Goal: Information Seeking & Learning: Learn about a topic

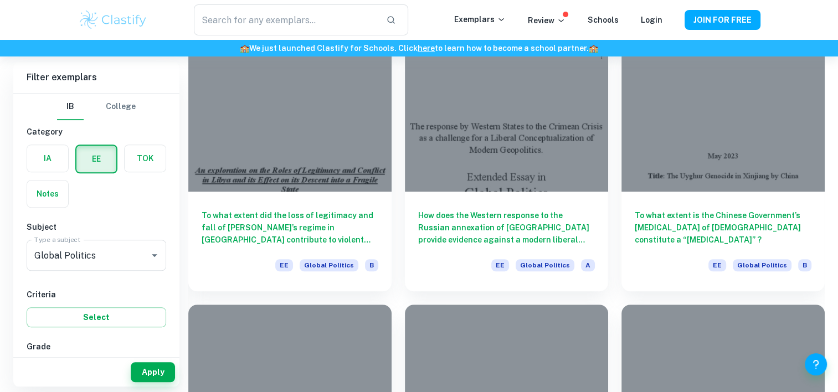
scroll to position [905, 0]
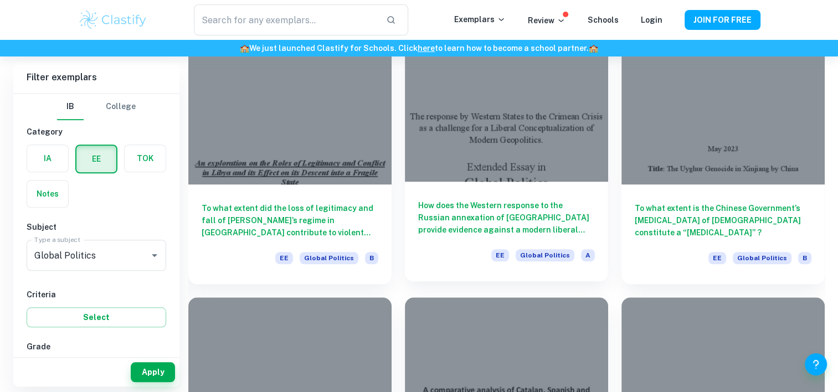
click at [516, 126] on div at bounding box center [506, 105] width 203 height 152
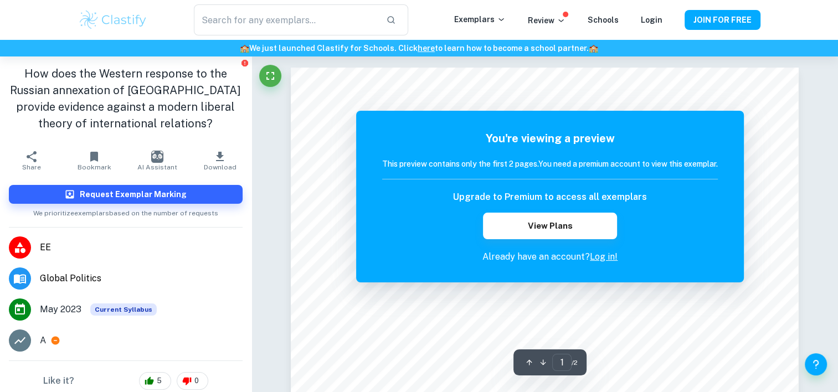
click at [596, 258] on link "Log in!" at bounding box center [604, 257] width 28 height 11
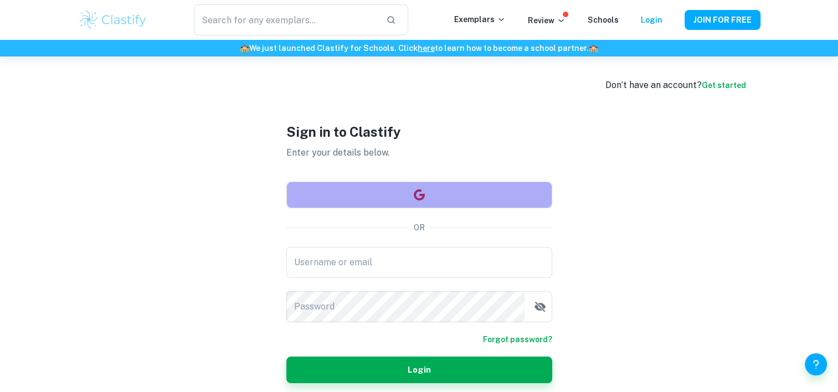
click at [436, 191] on button "button" at bounding box center [419, 195] width 266 height 27
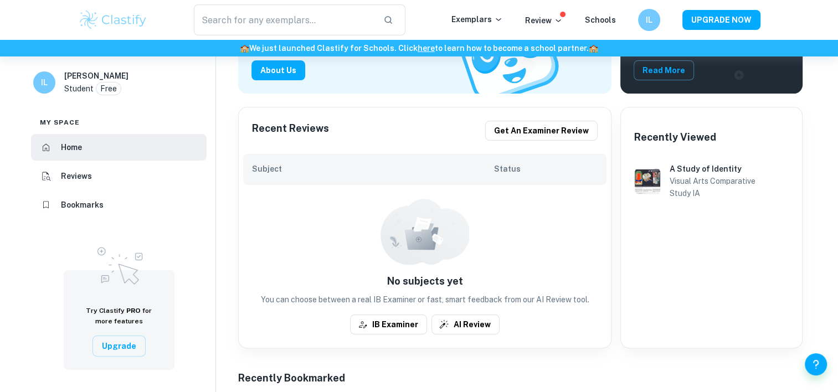
scroll to position [223, 0]
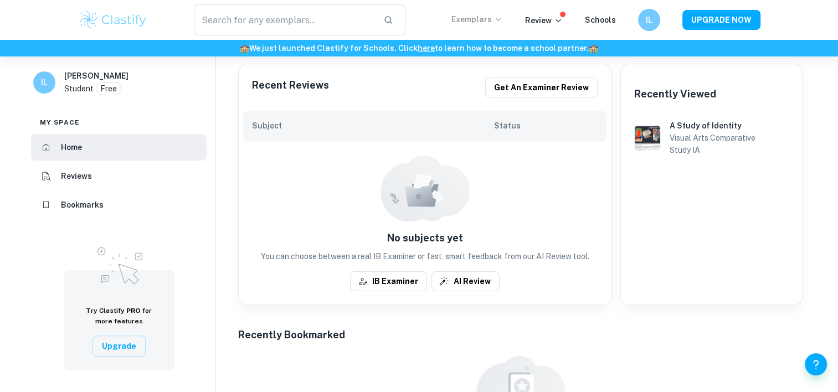
click at [490, 25] on p "Exemplars" at bounding box center [477, 19] width 52 height 12
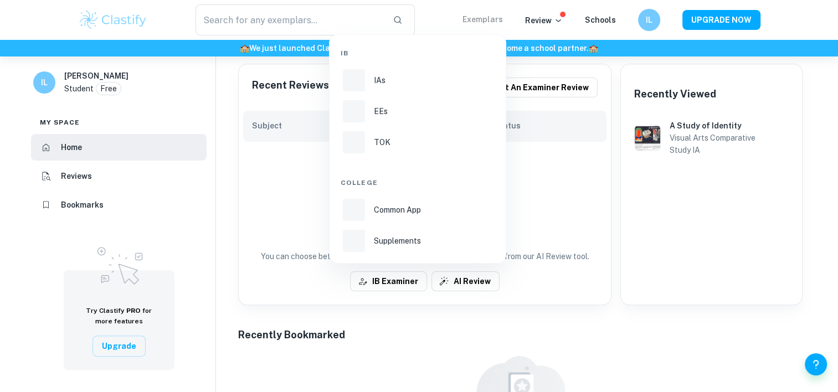
click at [490, 25] on div at bounding box center [419, 196] width 838 height 392
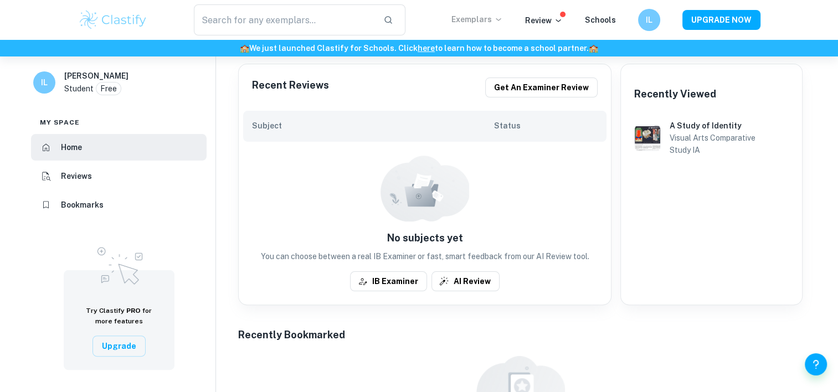
click at [490, 25] on div "IB IAs EEs TOK College Common App Supplements" at bounding box center [419, 196] width 838 height 392
click at [490, 25] on p "Exemplars" at bounding box center [477, 19] width 52 height 12
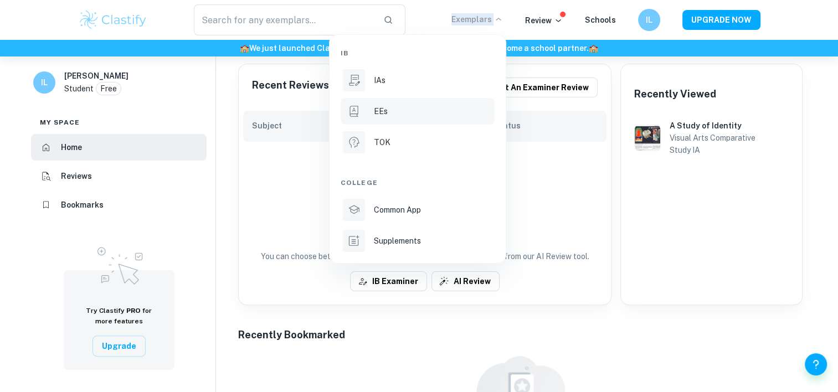
click at [370, 112] on li "EEs" at bounding box center [418, 111] width 154 height 27
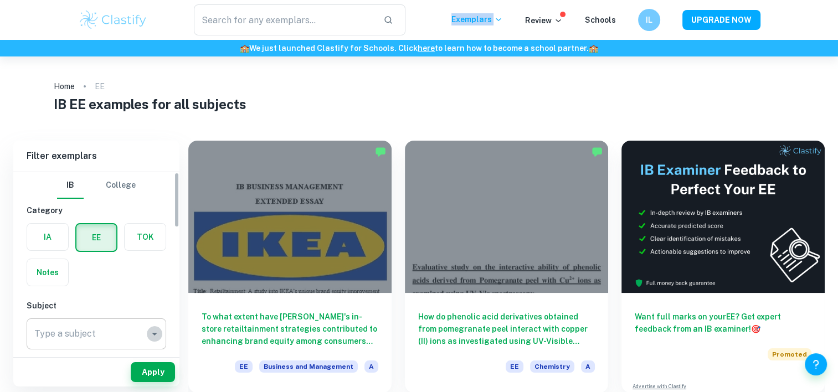
click at [148, 329] on icon "Open" at bounding box center [154, 333] width 13 height 13
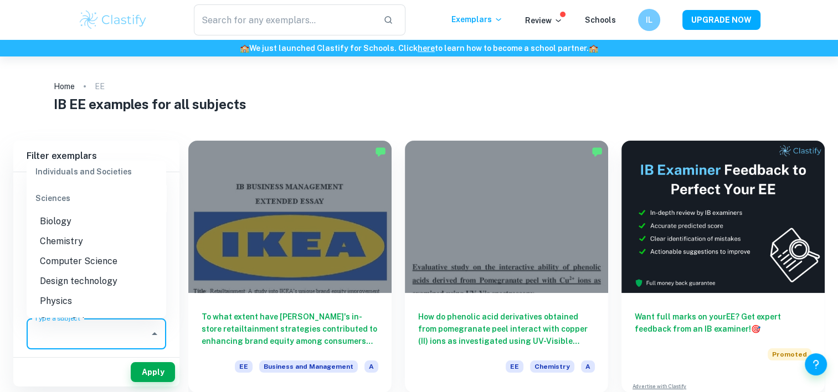
scroll to position [1248, 0]
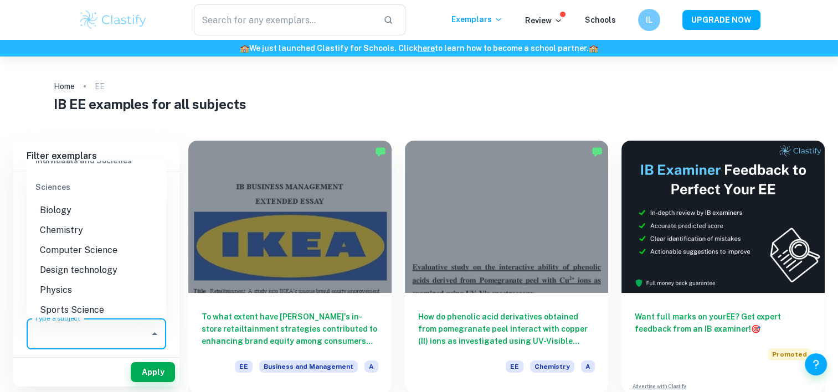
click at [123, 220] on li "Biology" at bounding box center [97, 211] width 140 height 20
type input "Biology"
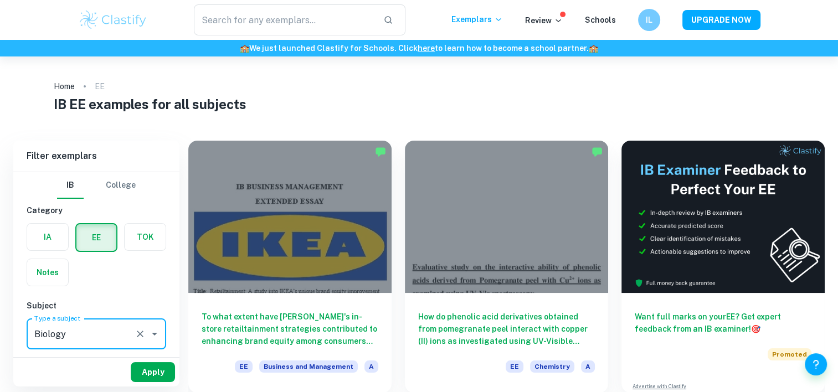
click at [162, 374] on button "Apply" at bounding box center [153, 372] width 44 height 20
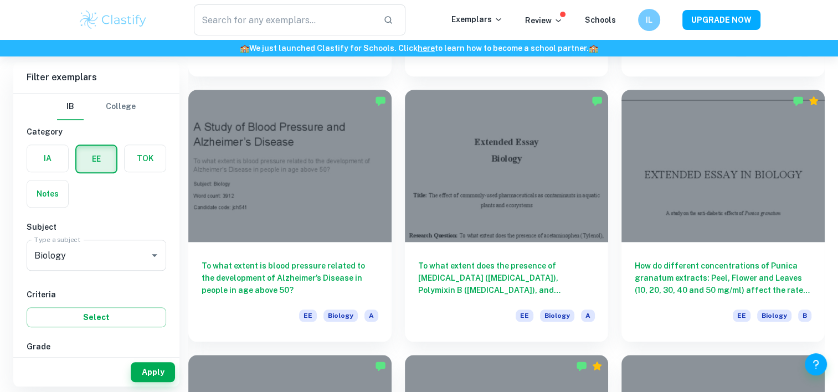
scroll to position [1123, 0]
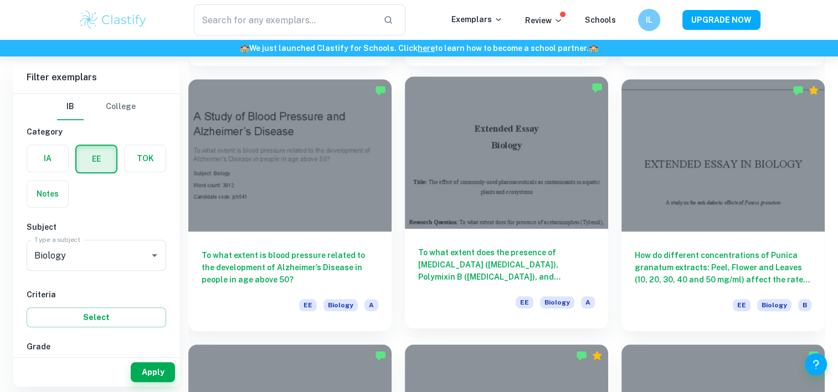
click at [463, 199] on div at bounding box center [506, 152] width 203 height 152
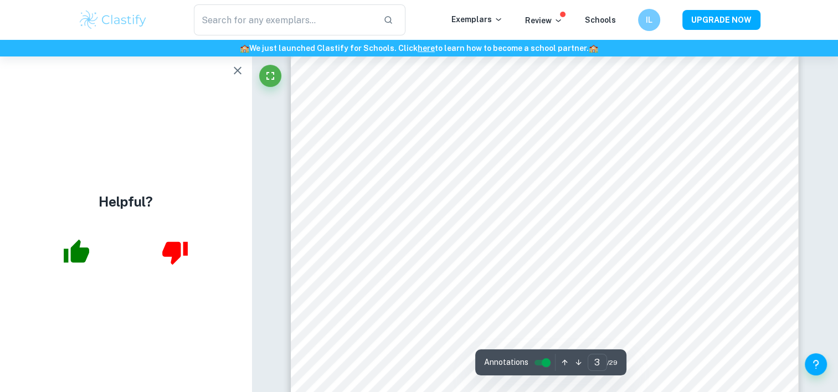
scroll to position [1531, 0]
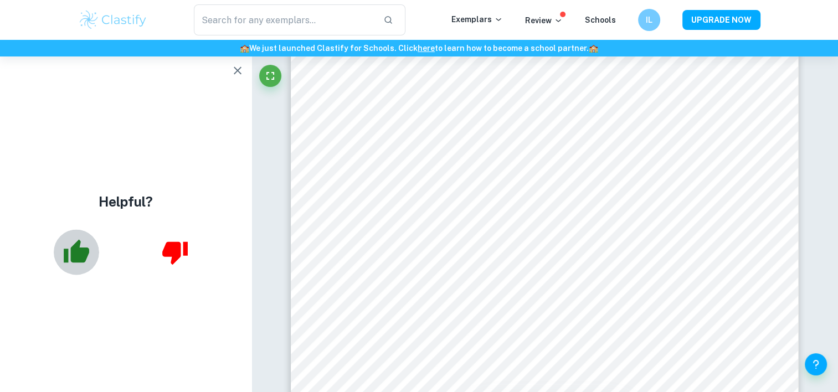
click at [73, 264] on icon "button" at bounding box center [77, 252] width 28 height 28
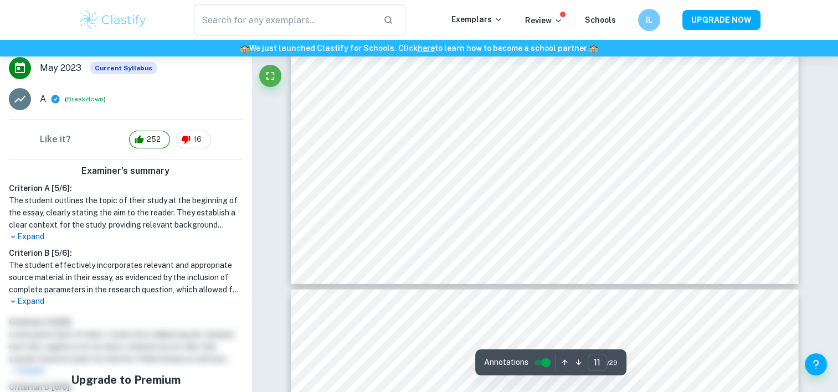
scroll to position [7426, 0]
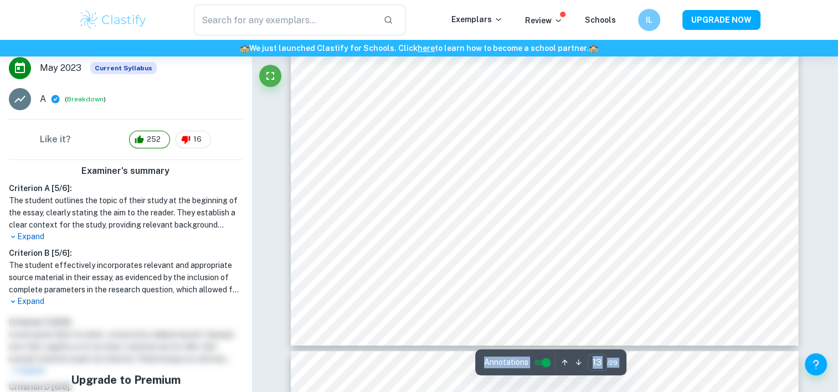
scroll to position [8578, 0]
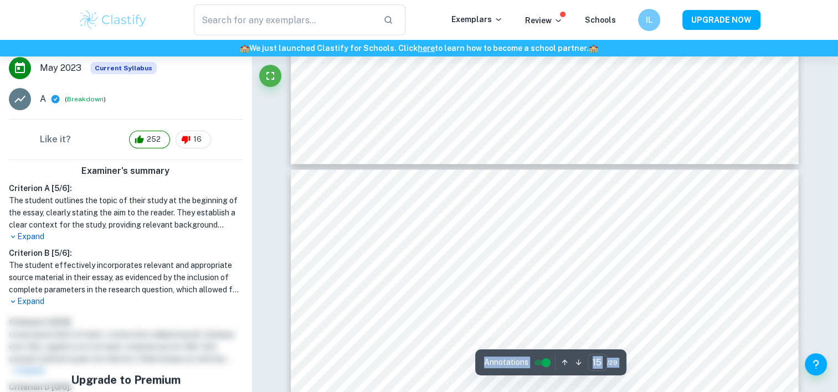
type input "16"
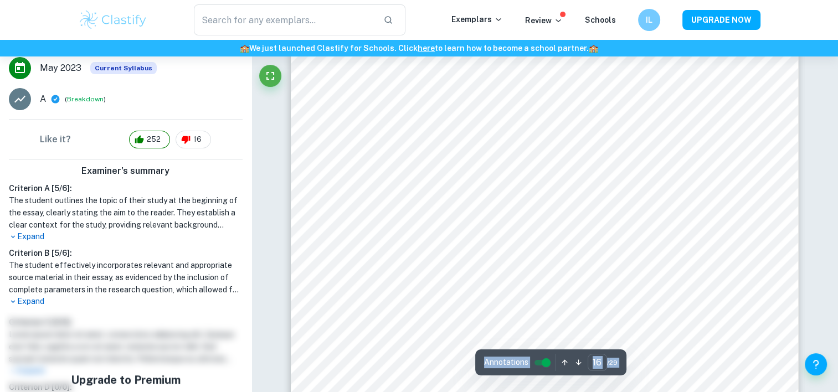
scroll to position [10328, 0]
